Goal: Go to known website: Access a specific website the user already knows

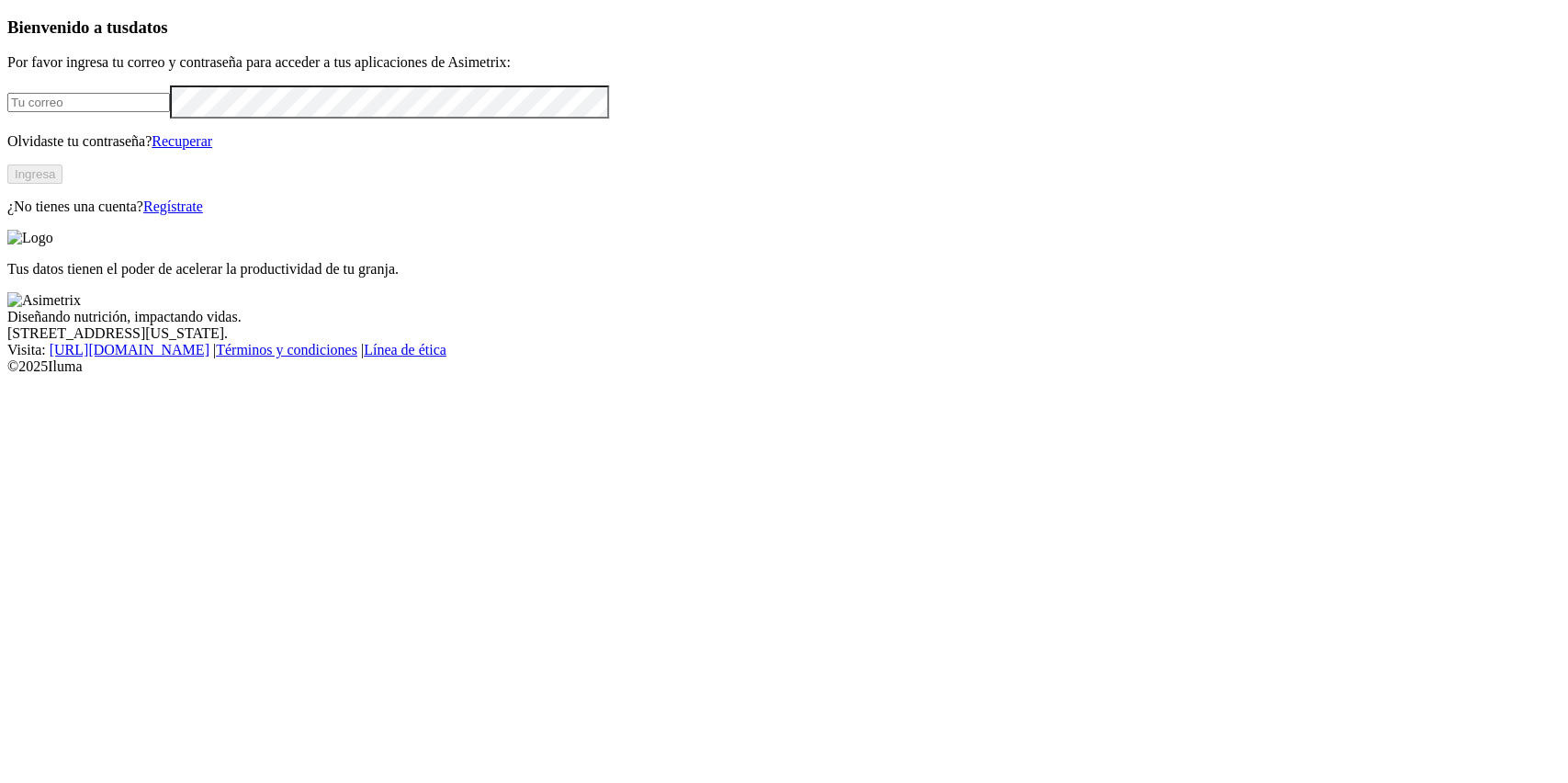
type input "[PERSON_NAME][EMAIL_ADDRESS][DOMAIN_NAME]"
click at [63, 184] on button "Ingresa" at bounding box center [35, 174] width 55 height 20
